Goal: Obtain resource: Obtain resource

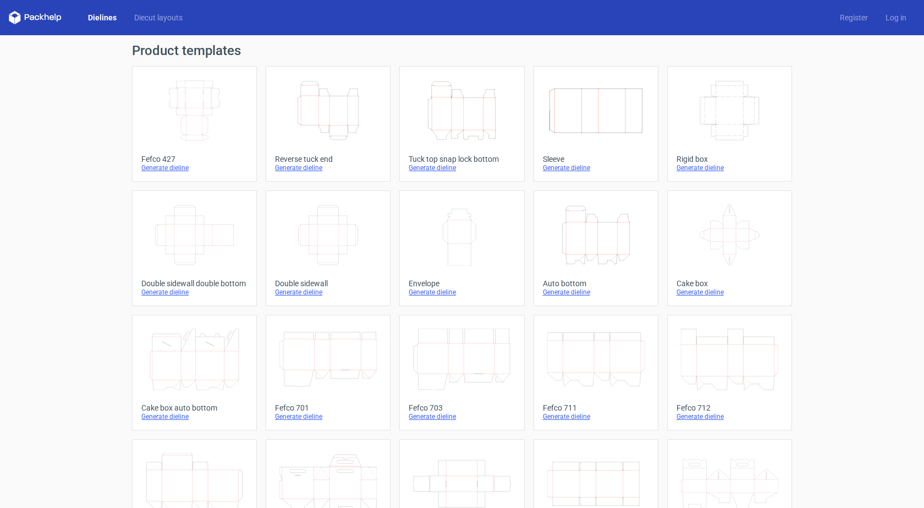
click at [440, 159] on div "Tuck top snap lock bottom" at bounding box center [462, 159] width 106 height 9
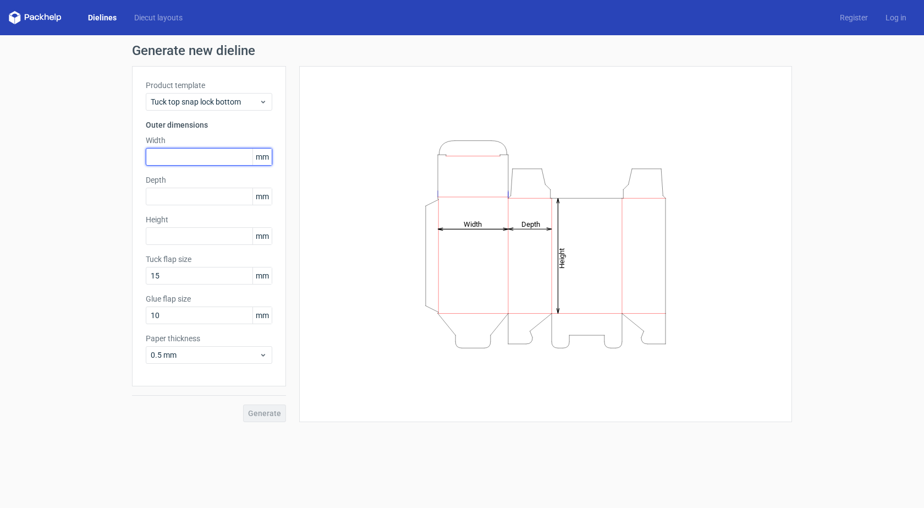
click at [167, 156] on input "text" at bounding box center [209, 157] width 127 height 18
type input "300"
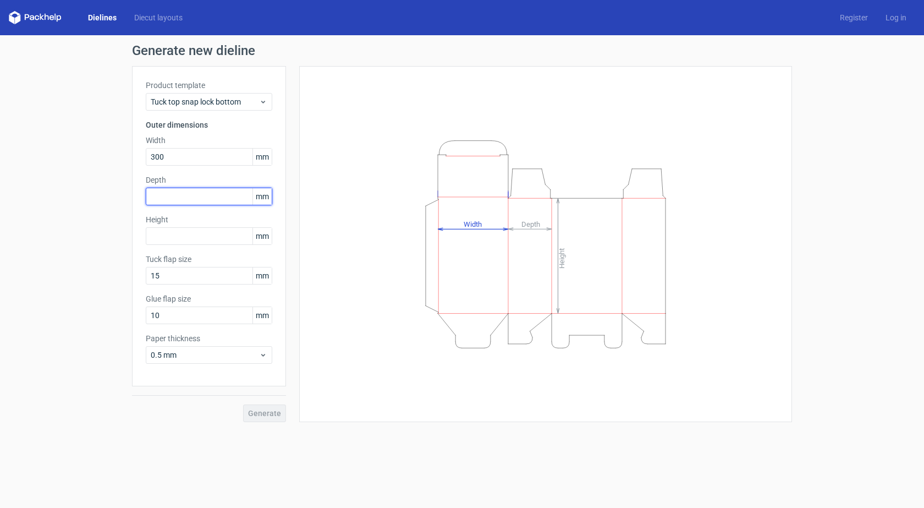
click at [170, 195] on input "text" at bounding box center [209, 197] width 127 height 18
type input "250"
click at [160, 238] on input "text" at bounding box center [209, 236] width 127 height 18
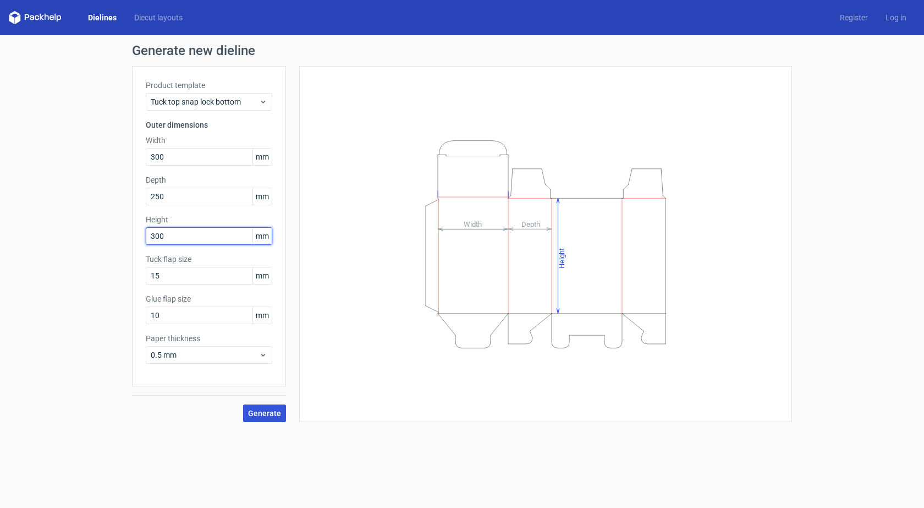
type input "300"
click at [251, 413] on span "Generate" at bounding box center [264, 413] width 33 height 8
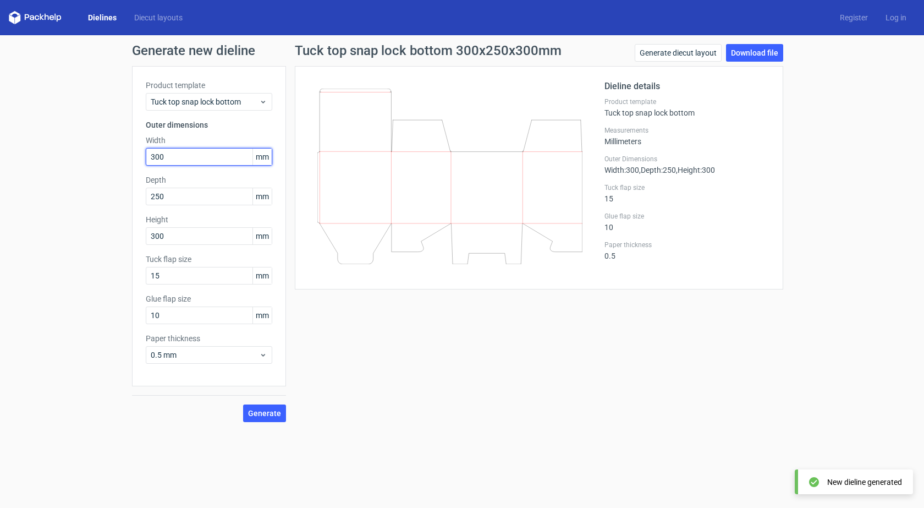
drag, startPoint x: 171, startPoint y: 155, endPoint x: 113, endPoint y: 161, distance: 58.1
click at [113, 161] on div "Generate new dieline Product template Tuck top snap lock bottom Outer dimension…" at bounding box center [462, 233] width 924 height 396
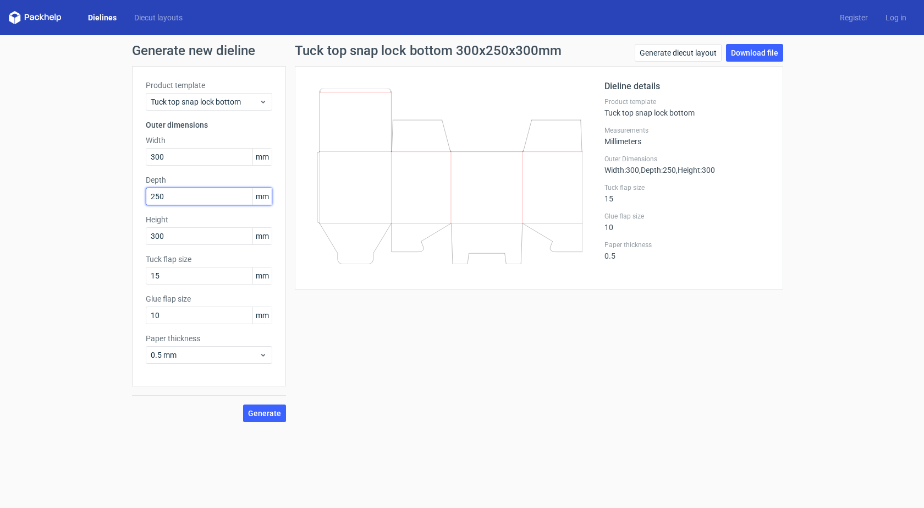
drag, startPoint x: 173, startPoint y: 196, endPoint x: 130, endPoint y: 204, distance: 44.1
click at [130, 204] on div "Generate new dieline Product template Tuck top snap lock bottom Outer dimension…" at bounding box center [462, 233] width 924 height 396
click at [243, 404] on button "Generate" at bounding box center [264, 413] width 43 height 18
drag, startPoint x: 160, startPoint y: 198, endPoint x: 138, endPoint y: 198, distance: 22.0
click at [138, 198] on div "Product template Tuck top snap lock bottom Outer dimensions Width 300 mm Depth …" at bounding box center [209, 226] width 154 height 320
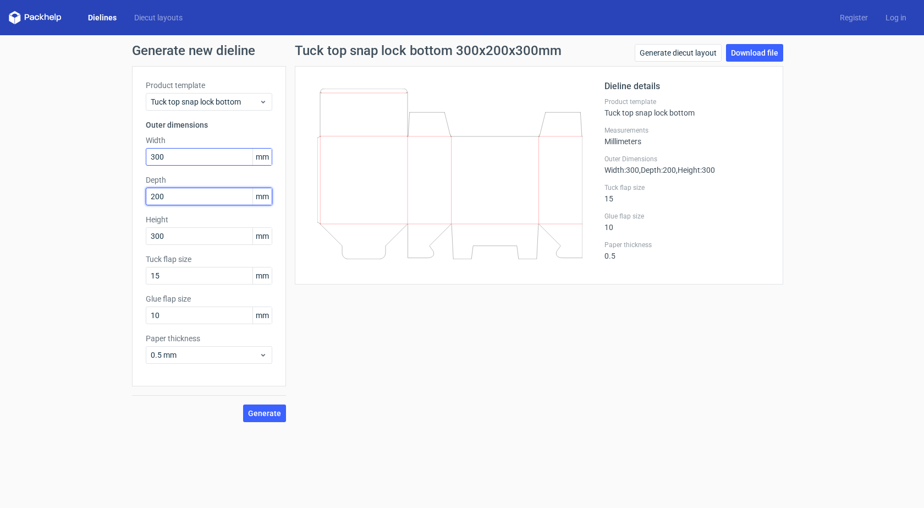
type input "200"
drag, startPoint x: 173, startPoint y: 156, endPoint x: 119, endPoint y: 156, distance: 53.9
click at [119, 156] on div "Generate new dieline Product template Tuck top snap lock bottom Outer dimension…" at bounding box center [462, 233] width 924 height 396
type input "500"
click at [243, 404] on button "Generate" at bounding box center [264, 413] width 43 height 18
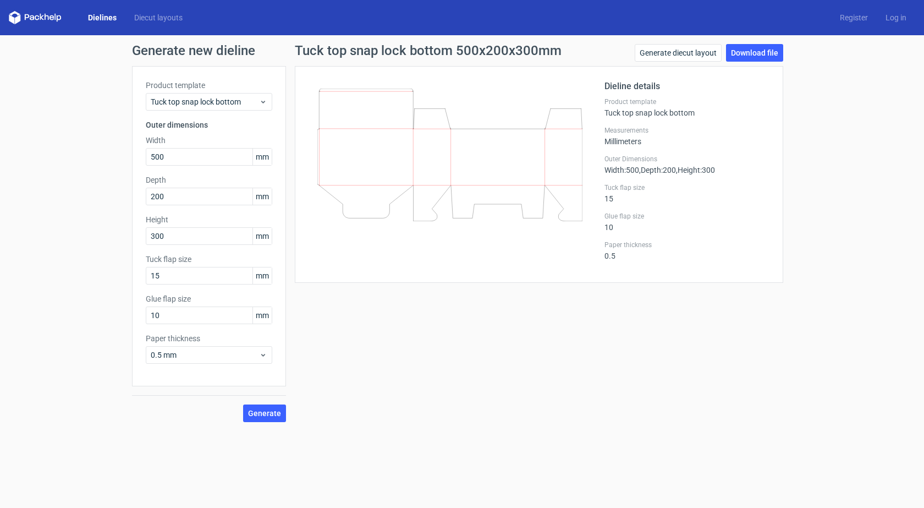
click at [98, 15] on link "Dielines" at bounding box center [102, 17] width 46 height 11
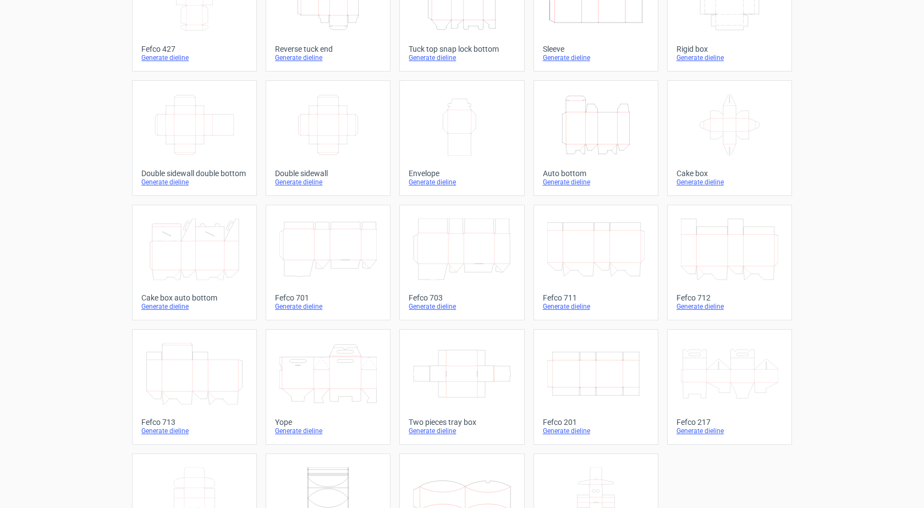
scroll to position [165, 0]
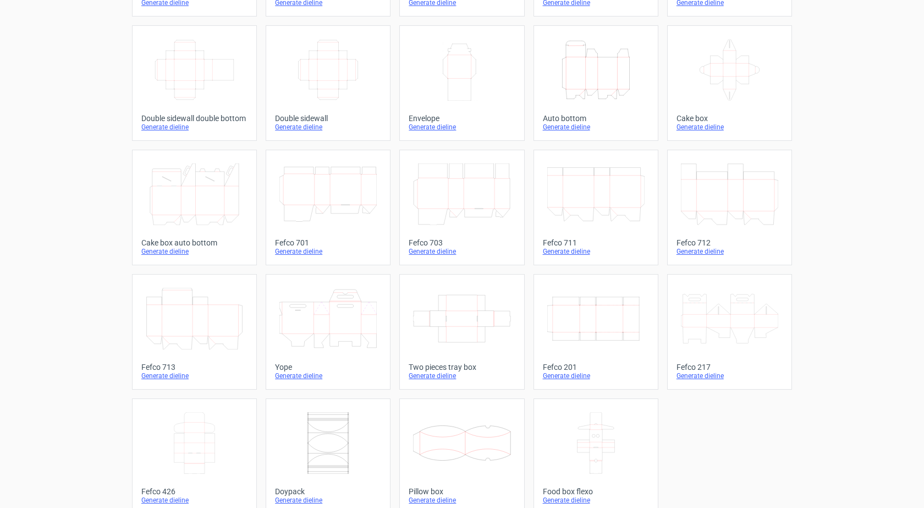
click at [576, 332] on icon "Width Depth Height" at bounding box center [595, 319] width 97 height 62
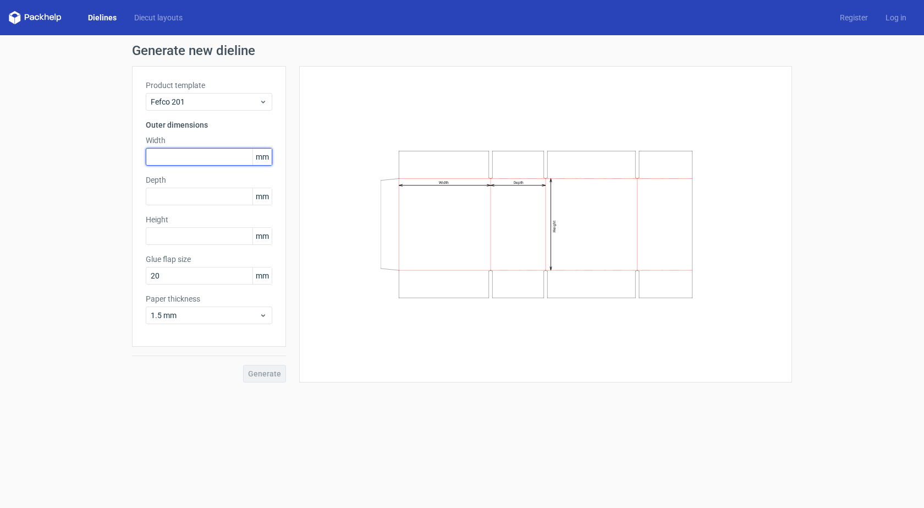
click at [183, 153] on input "text" at bounding box center [209, 157] width 127 height 18
type input "500"
click at [176, 198] on input "text" at bounding box center [209, 197] width 127 height 18
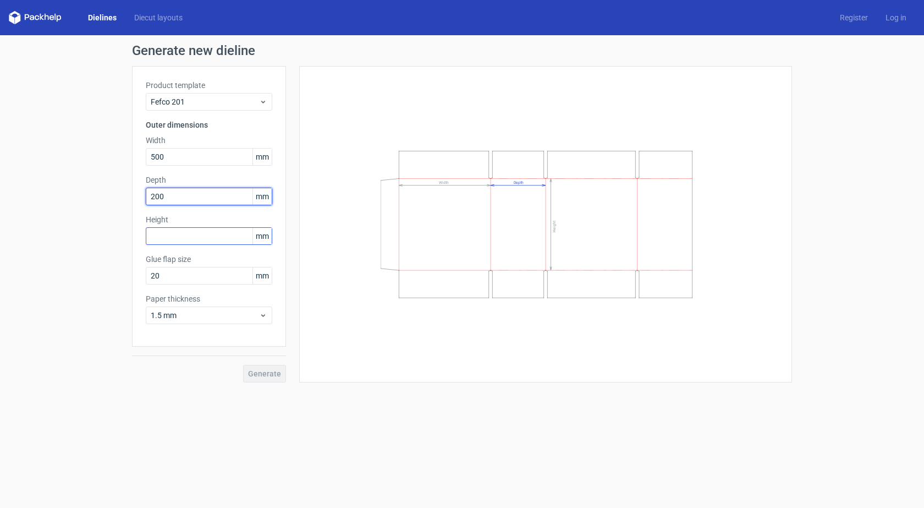
type input "200"
click at [189, 243] on input "text" at bounding box center [209, 236] width 127 height 18
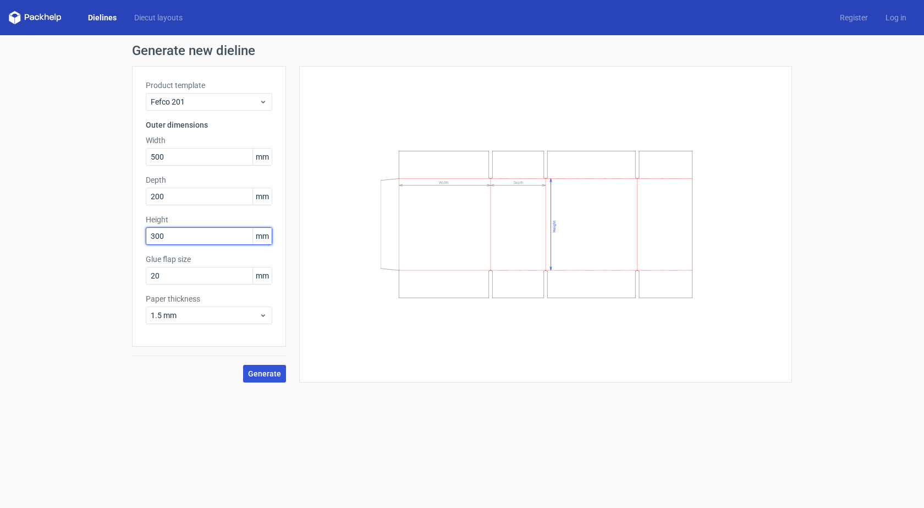
type input "300"
click at [259, 373] on span "Generate" at bounding box center [264, 374] width 33 height 8
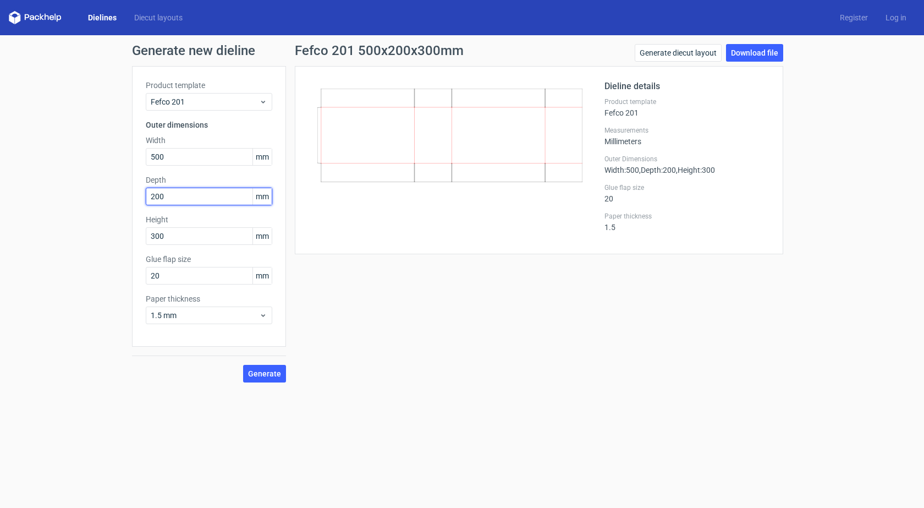
drag, startPoint x: 170, startPoint y: 200, endPoint x: 118, endPoint y: 200, distance: 52.3
click at [118, 200] on div "Generate new dieline Product template Fefco 201 Outer dimensions Width 500 mm D…" at bounding box center [462, 213] width 924 height 356
type input "250"
click at [243, 365] on button "Generate" at bounding box center [264, 374] width 43 height 18
click at [748, 52] on link "Download file" at bounding box center [754, 53] width 57 height 18
